Goal: Task Accomplishment & Management: Use online tool/utility

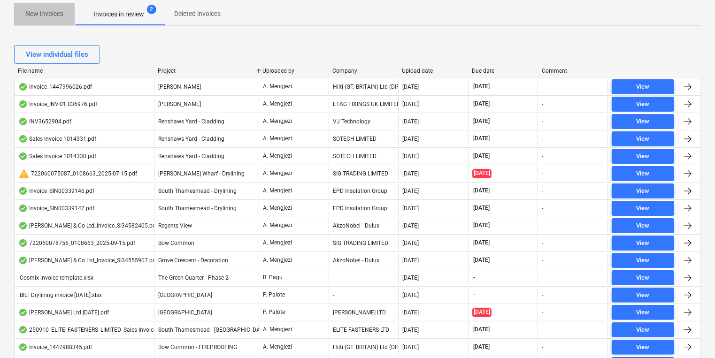
click at [44, 19] on span "New invoices" at bounding box center [44, 13] width 61 height 15
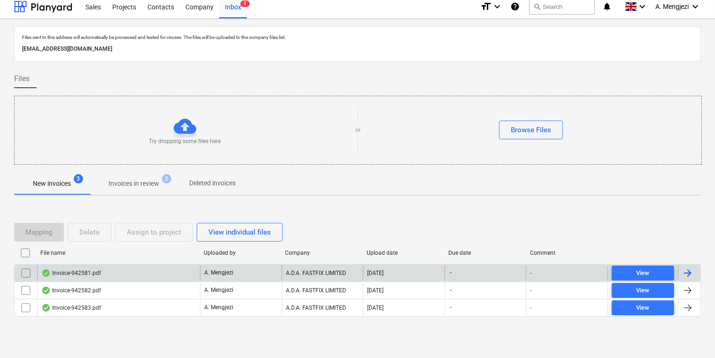
click at [150, 277] on div "Invoice-942581.pdf" at bounding box center [118, 273] width 163 height 15
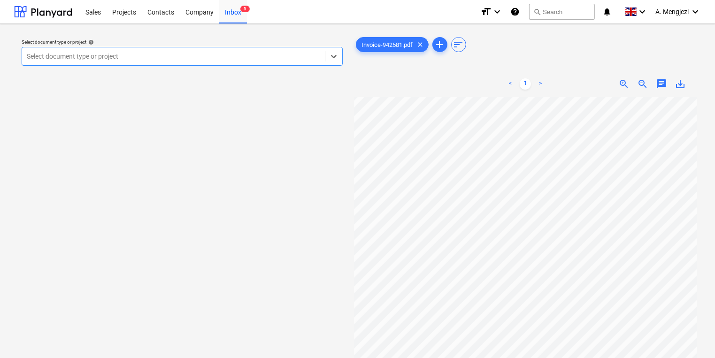
scroll to position [38, 0]
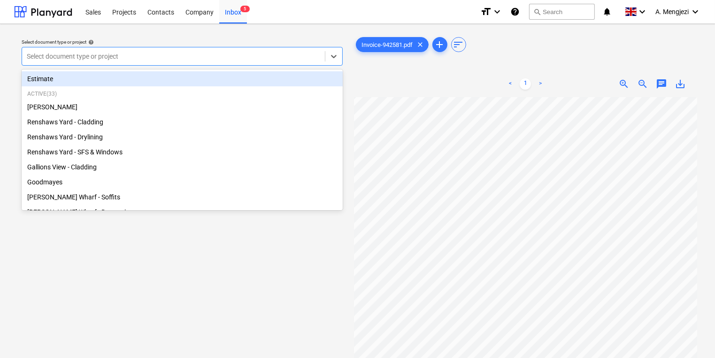
click at [229, 56] on div at bounding box center [173, 56] width 293 height 9
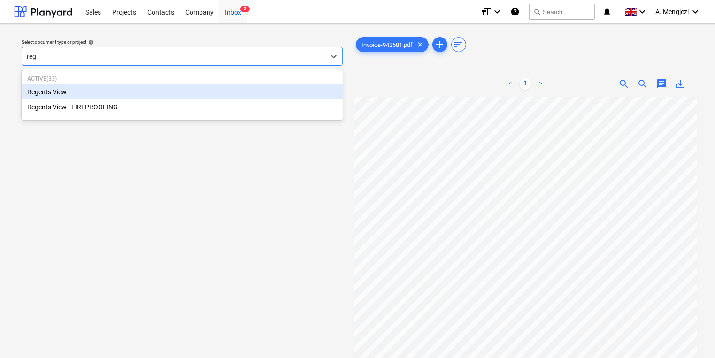
type input "rege"
click at [202, 88] on div "Regents View" at bounding box center [182, 92] width 321 height 15
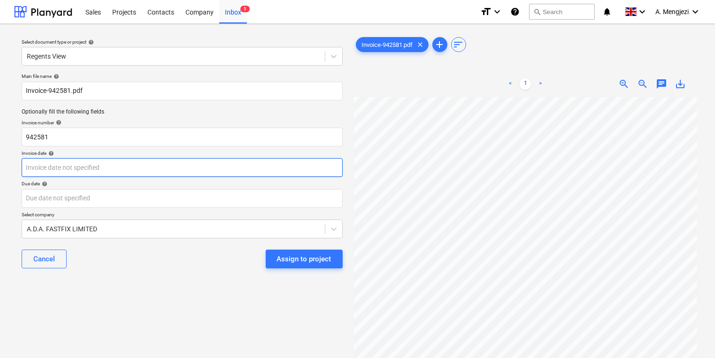
scroll to position [45, 46]
click at [296, 165] on body "Sales Projects Contacts Company Inbox 5 format_size keyboard_arrow_down help se…" at bounding box center [357, 179] width 715 height 358
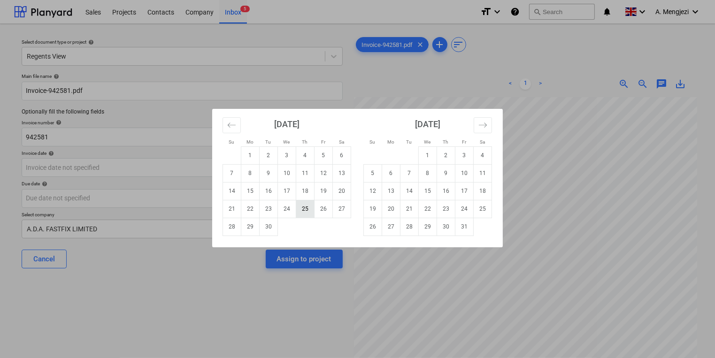
click at [301, 214] on td "25" at bounding box center [305, 209] width 18 height 18
type input "[DATE]"
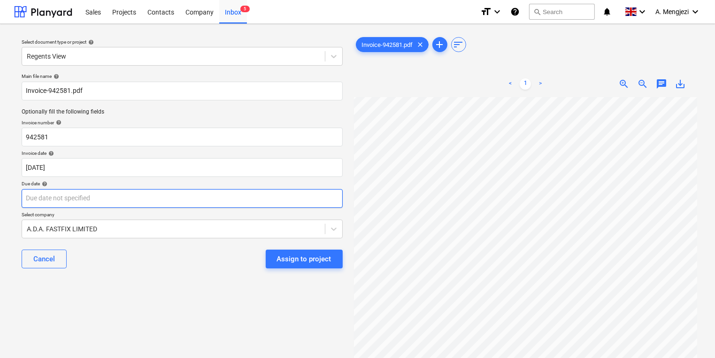
click at [301, 201] on body "Sales Projects Contacts Company Inbox 5 format_size keyboard_arrow_down help se…" at bounding box center [357, 179] width 715 height 358
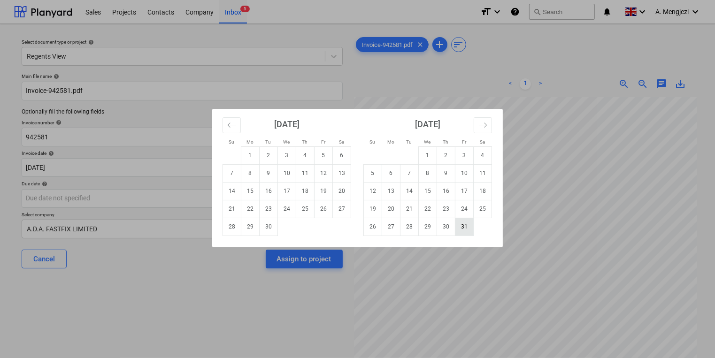
click at [468, 227] on td "31" at bounding box center [464, 227] width 18 height 18
type input "[DATE]"
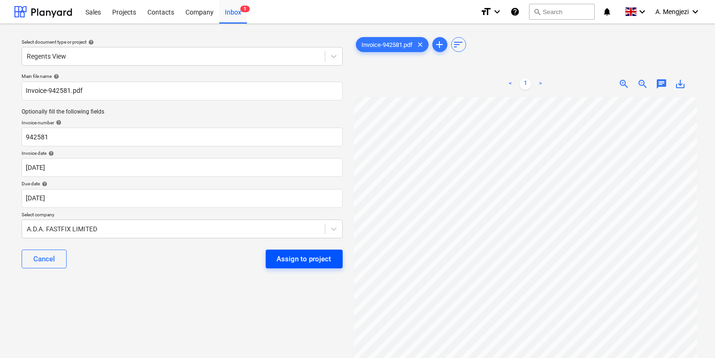
click at [330, 255] on div "Assign to project" at bounding box center [304, 259] width 54 height 12
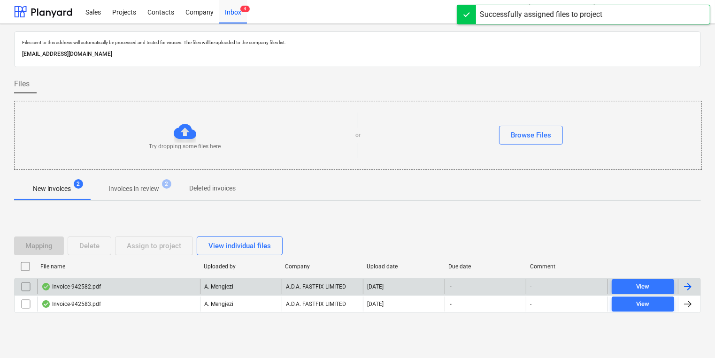
click at [270, 284] on div "A. Mengjezi" at bounding box center [241, 286] width 82 height 15
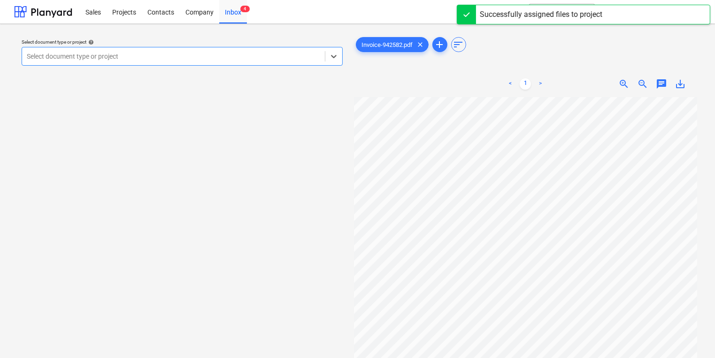
click at [181, 60] on div at bounding box center [173, 56] width 293 height 9
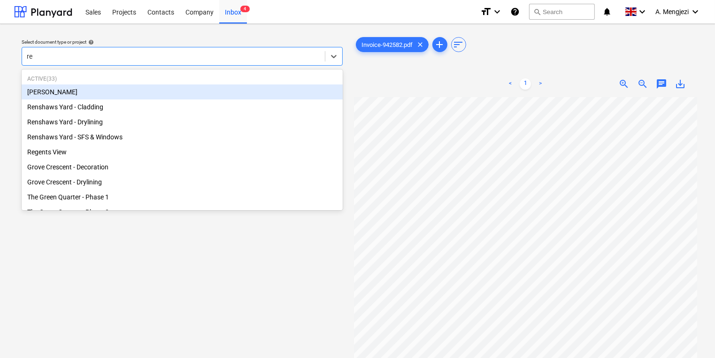
type input "ren"
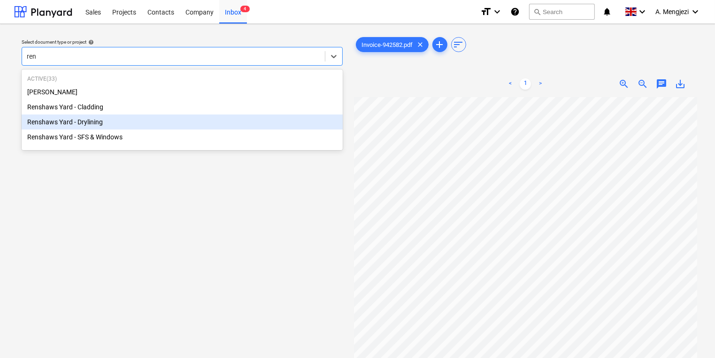
click at [136, 126] on div "Renshaws Yard - Drylining" at bounding box center [182, 122] width 321 height 15
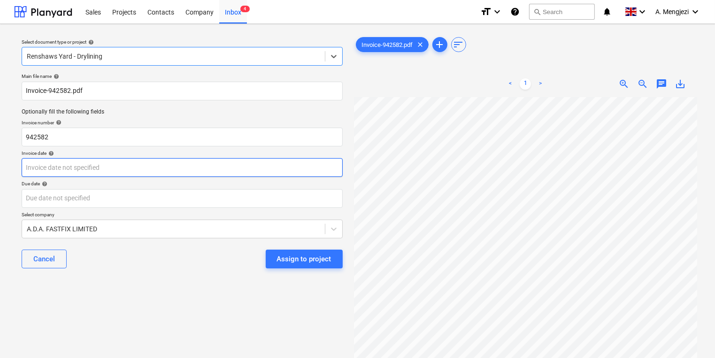
click at [249, 167] on body "Sales Projects Contacts Company Inbox 4 format_size keyboard_arrow_down help se…" at bounding box center [357, 179] width 715 height 358
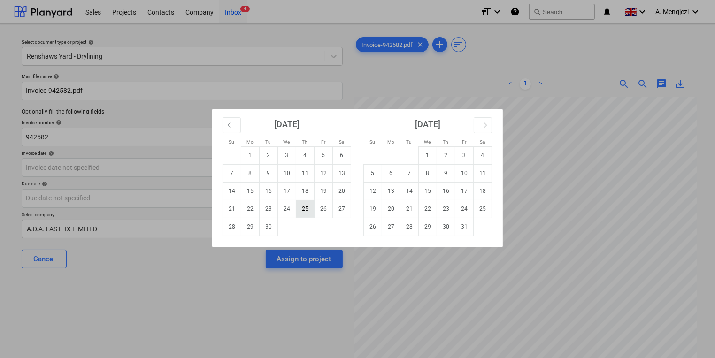
click at [309, 201] on td "25" at bounding box center [305, 209] width 18 height 18
type input "[DATE]"
click at [305, 204] on body "Sales Projects Contacts Company Inbox 4 format_size keyboard_arrow_down help se…" at bounding box center [357, 179] width 715 height 358
click at [462, 230] on td "31" at bounding box center [464, 227] width 18 height 18
type input "[DATE]"
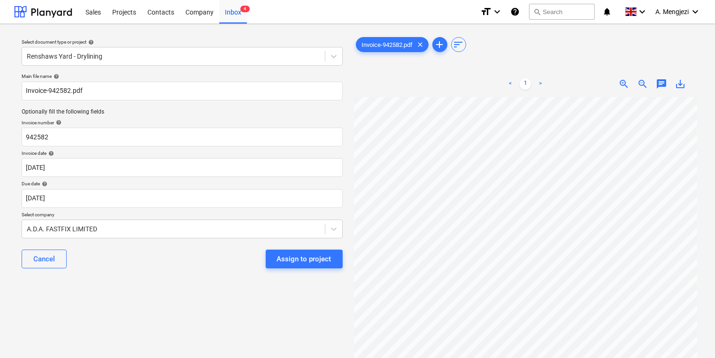
click at [210, 325] on div "Select document type or project help Renshaws Yard - Drylining Main file name h…" at bounding box center [182, 231] width 336 height 401
click at [304, 264] on div "Assign to project" at bounding box center [304, 259] width 54 height 12
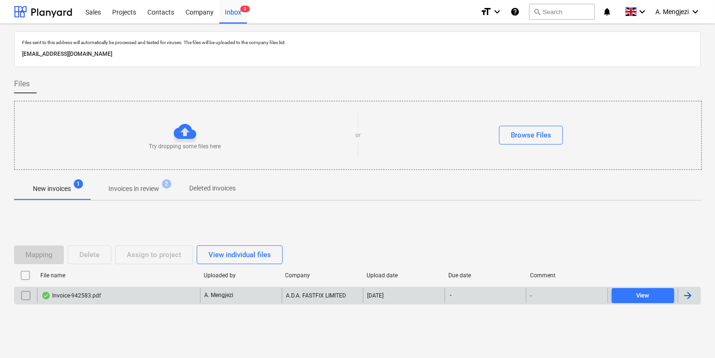
click at [183, 301] on div "Invoice-942583.pdf" at bounding box center [118, 295] width 163 height 15
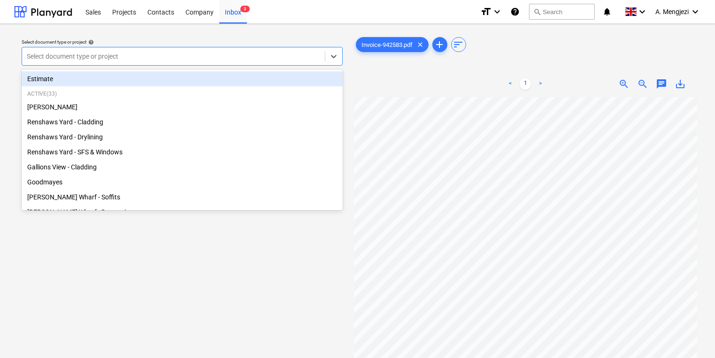
click at [301, 55] on div at bounding box center [173, 56] width 293 height 9
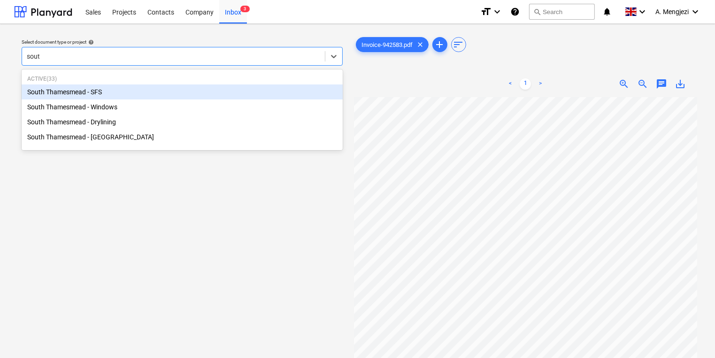
type input "south"
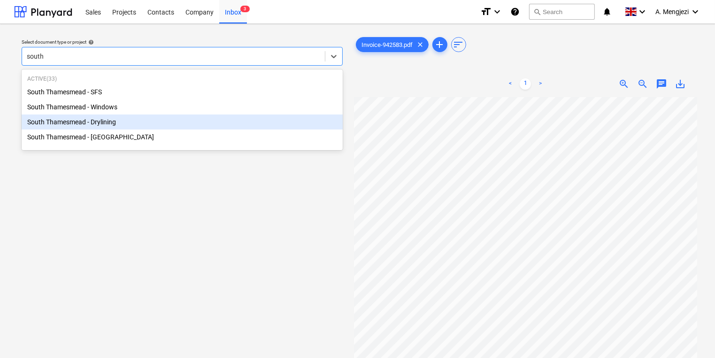
click at [178, 123] on div "South Thamesmead - Drylining" at bounding box center [182, 122] width 321 height 15
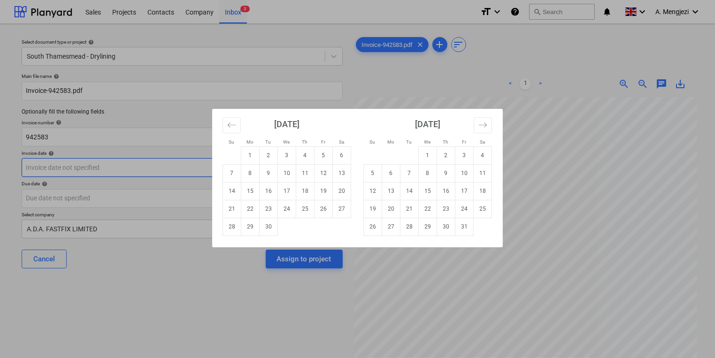
click at [138, 169] on body "Sales Projects Contacts Company Inbox 3 format_size keyboard_arrow_down help se…" at bounding box center [357, 179] width 715 height 358
click at [301, 208] on td "25" at bounding box center [305, 209] width 18 height 18
type input "[DATE]"
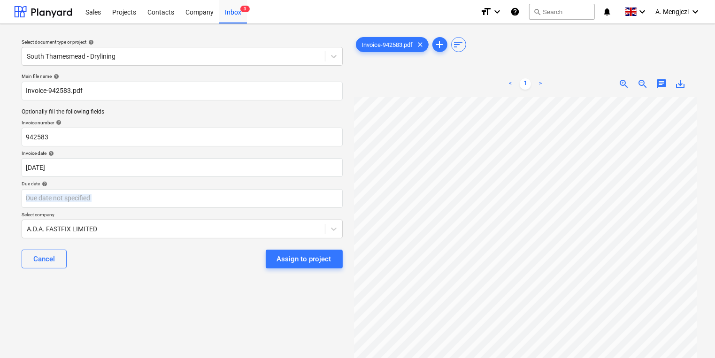
click at [301, 208] on div "Main file name help Invoice-942583.pdf Optionally fill the following fields Inv…" at bounding box center [182, 174] width 329 height 210
click at [303, 201] on body "Sales Projects Contacts Company Inbox 3 format_size keyboard_arrow_down help se…" at bounding box center [357, 179] width 715 height 358
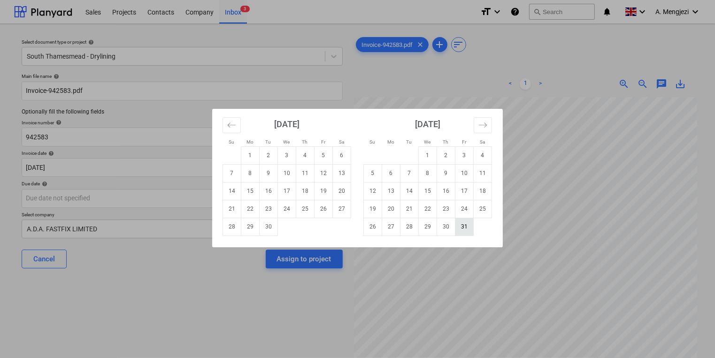
click at [458, 227] on td "31" at bounding box center [464, 227] width 18 height 18
type input "[DATE]"
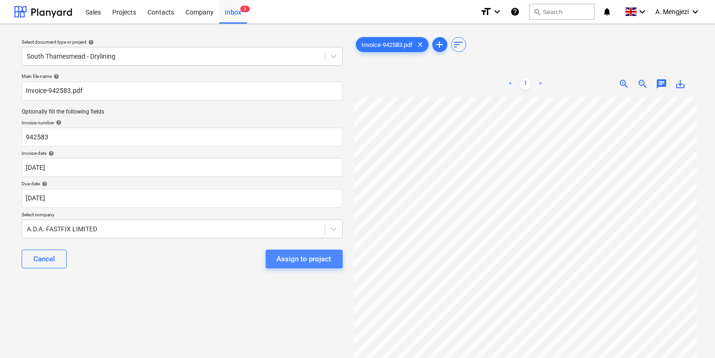
click at [324, 255] on div "Assign to project" at bounding box center [304, 259] width 54 height 12
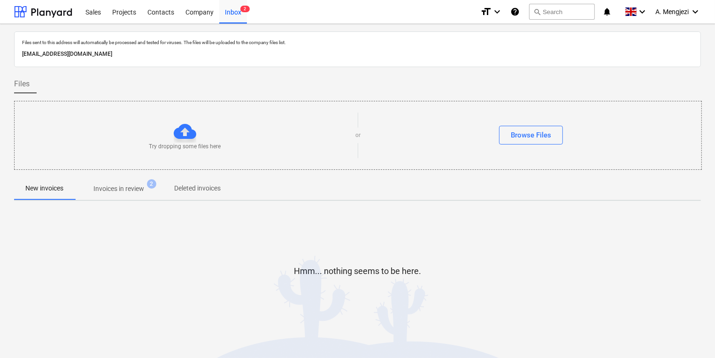
click at [131, 184] on p "Invoices in review" at bounding box center [118, 189] width 51 height 10
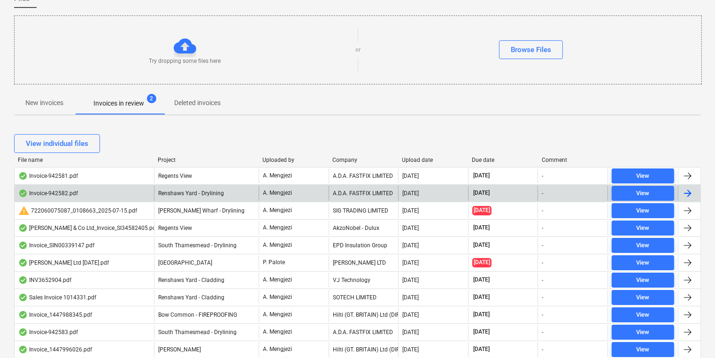
scroll to position [113, 0]
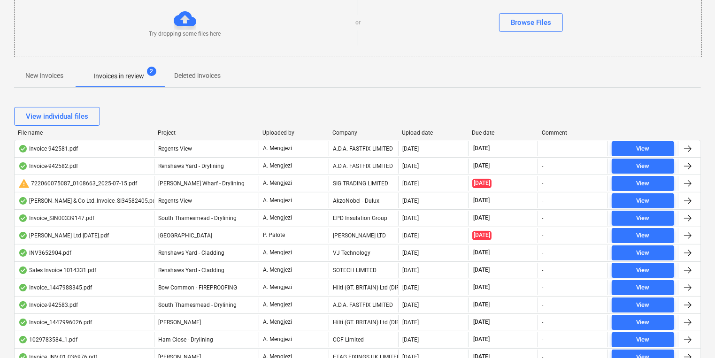
click at [363, 132] on div "Company" at bounding box center [363, 133] width 62 height 7
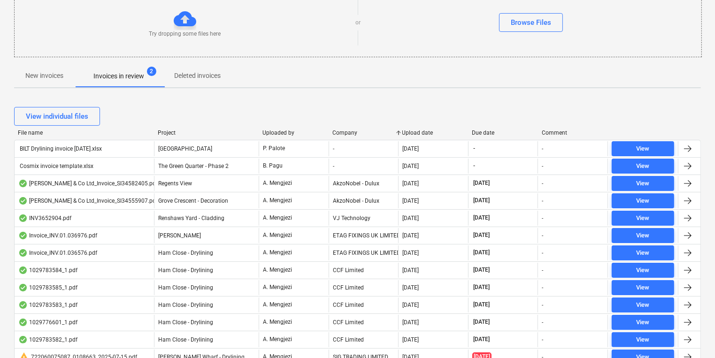
click at [346, 131] on div "Company" at bounding box center [363, 133] width 62 height 7
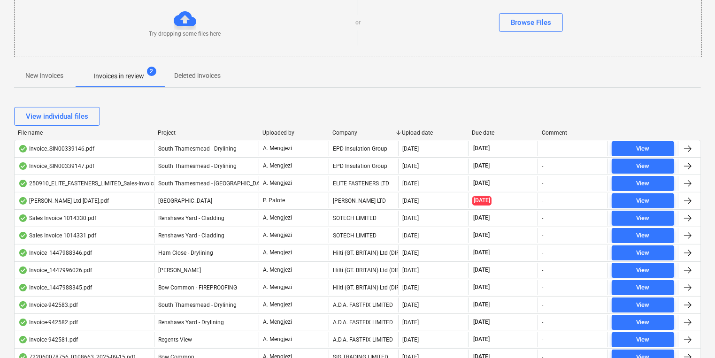
click at [346, 131] on div "Company" at bounding box center [363, 133] width 62 height 7
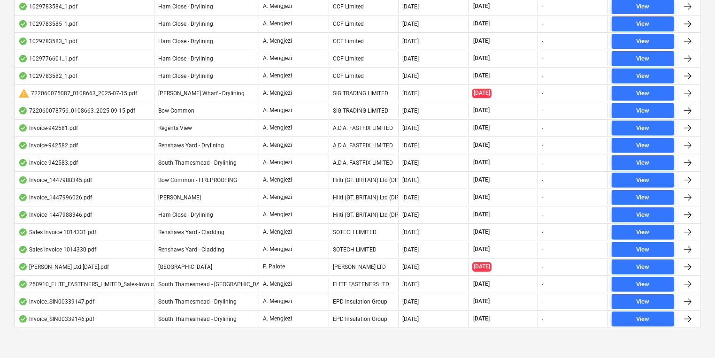
scroll to position [377, 0]
